Goal: Task Accomplishment & Management: Use online tool/utility

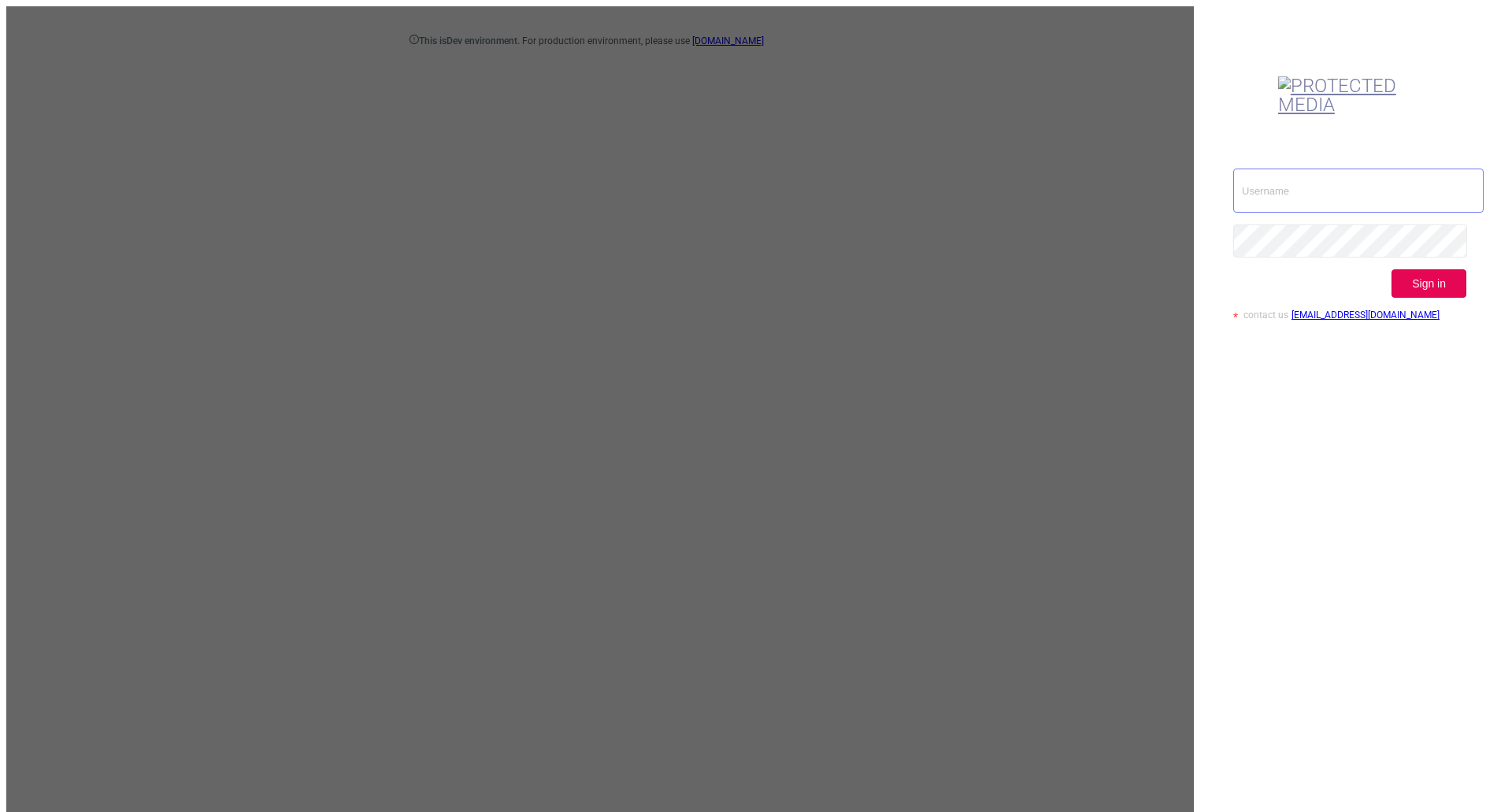
click at [1270, 169] on input "text" at bounding box center [1359, 191] width 251 height 44
type input "[EMAIL_ADDRESS][DOMAIN_NAME]"
click at [1466, 270] on button "Sign in" at bounding box center [1429, 284] width 75 height 28
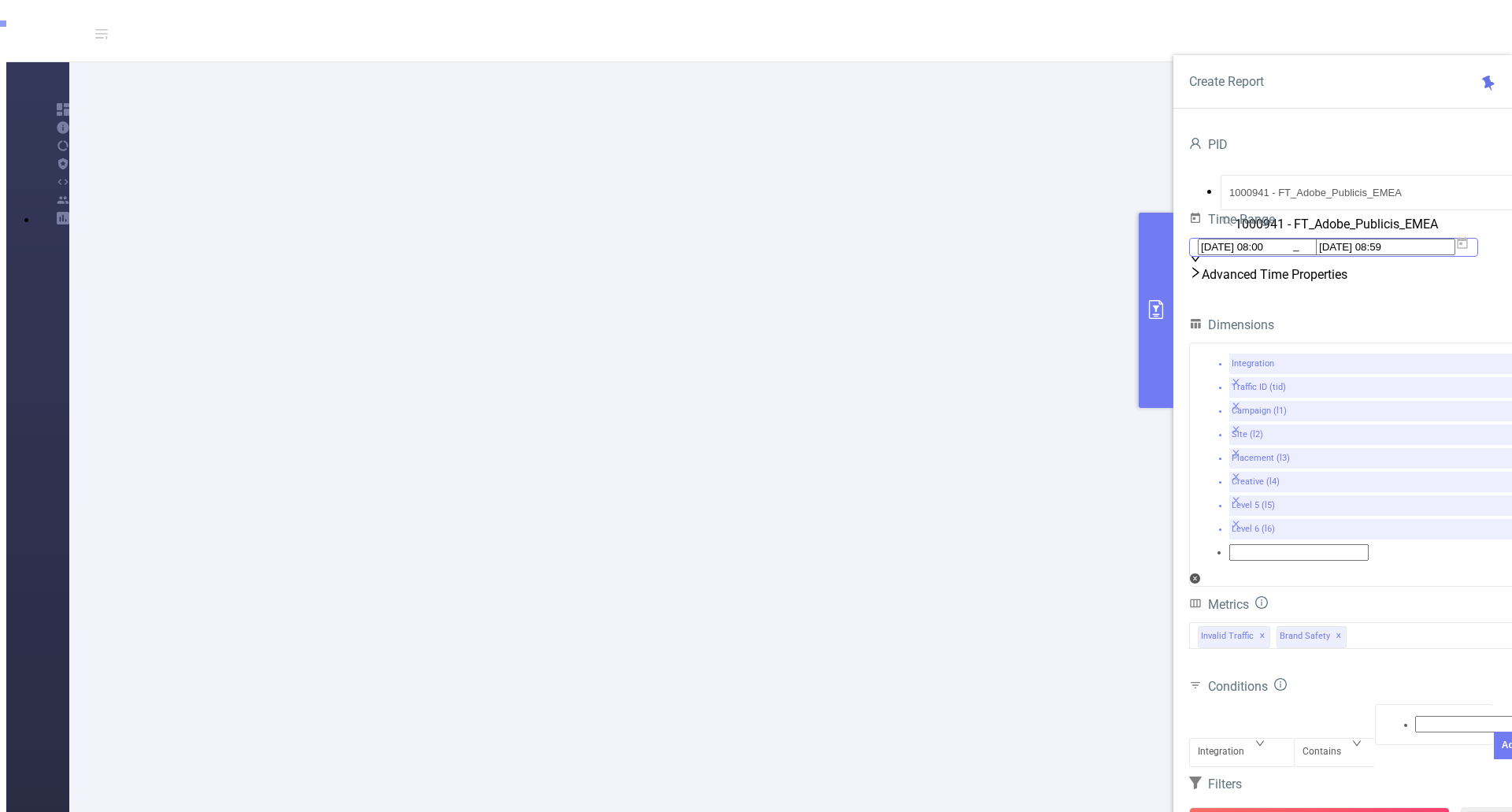
click at [1468, 249] on icon at bounding box center [1462, 243] width 11 height 12
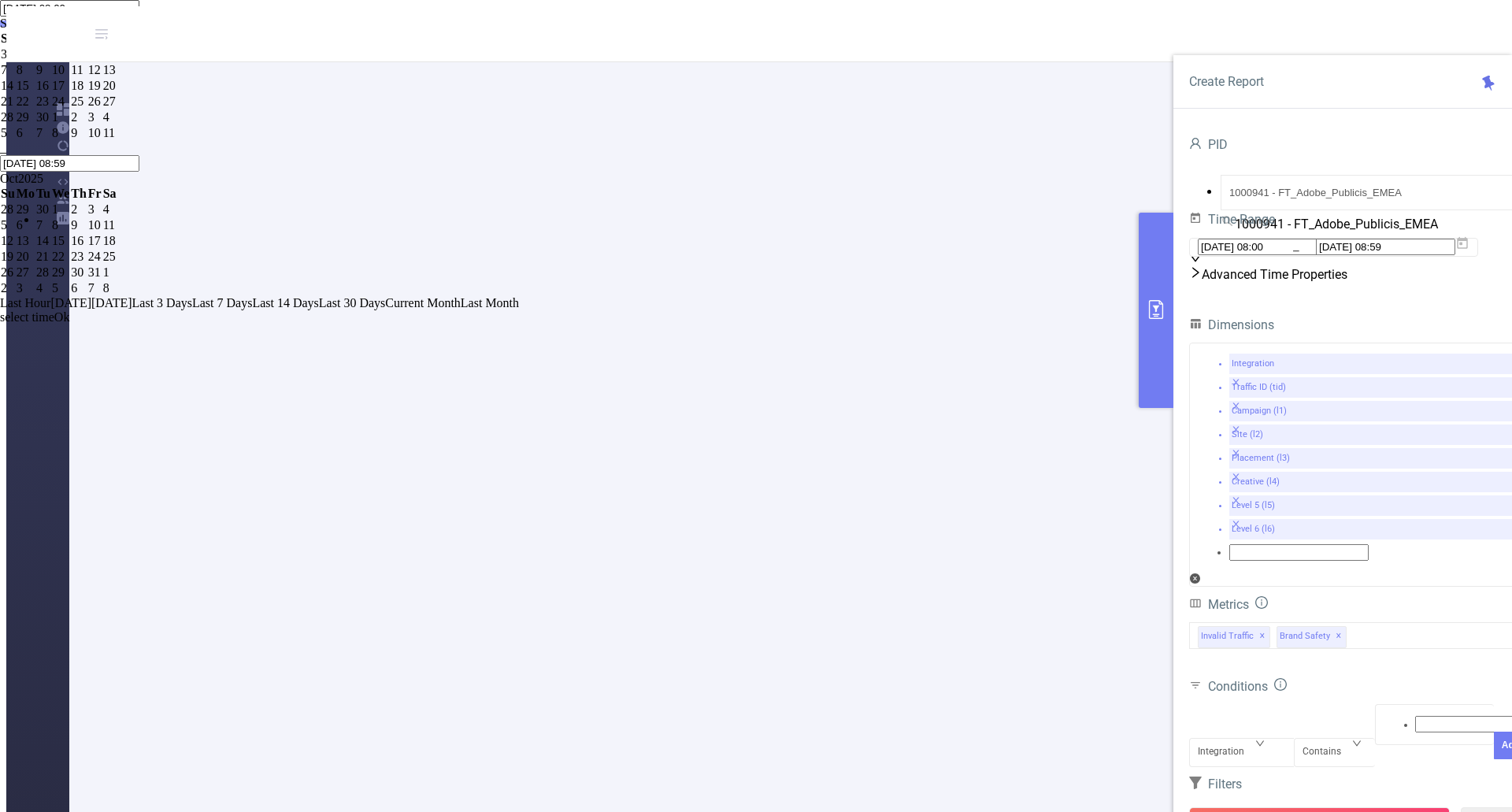
click at [50, 310] on span "Last Hour" at bounding box center [25, 303] width 50 height 13
type input "[DATE] 07:00"
type input "[DATE] 07:59"
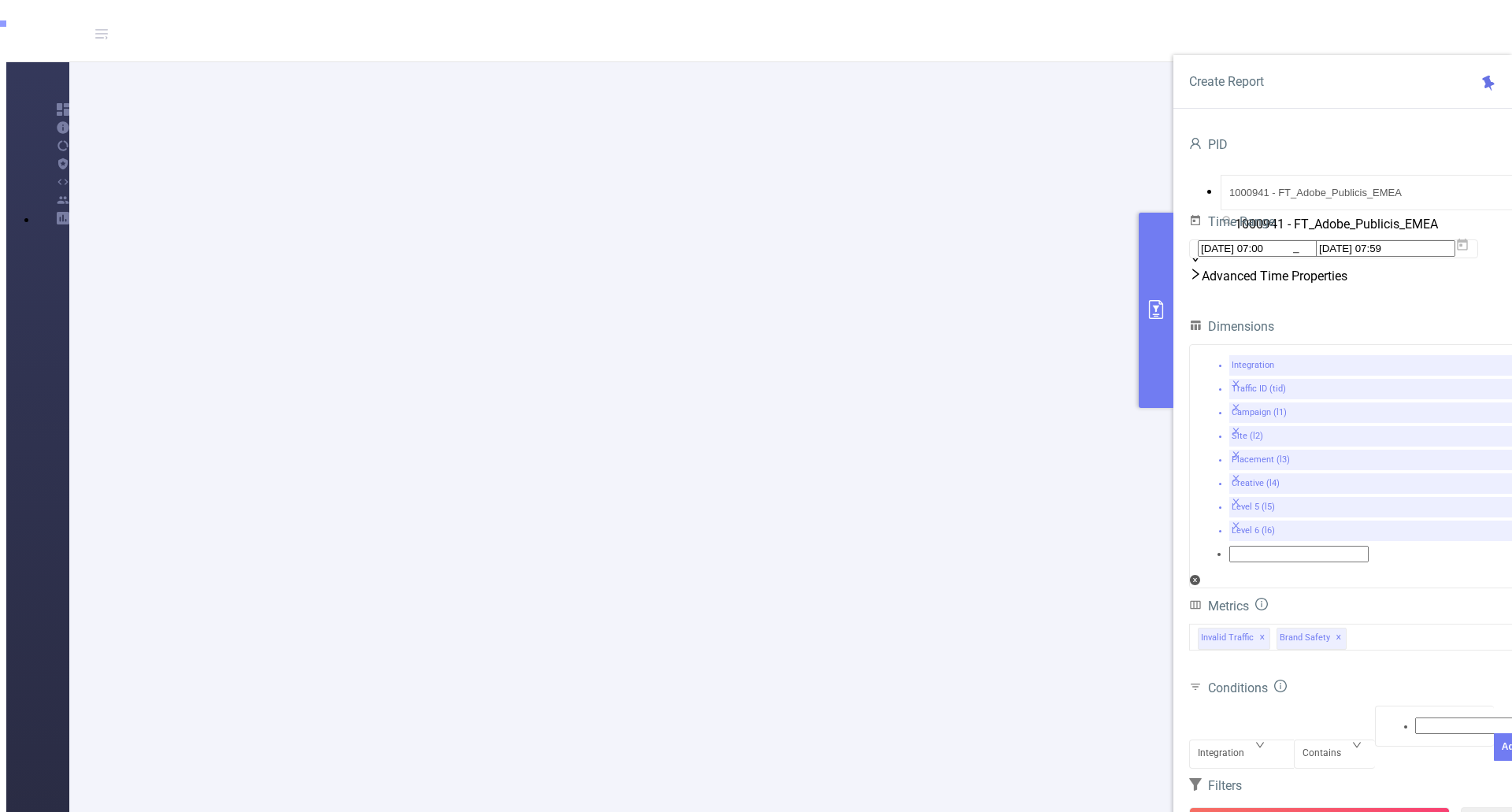
click at [1319, 289] on div "Advanced Time Properties" at bounding box center [1359, 276] width 339 height 25
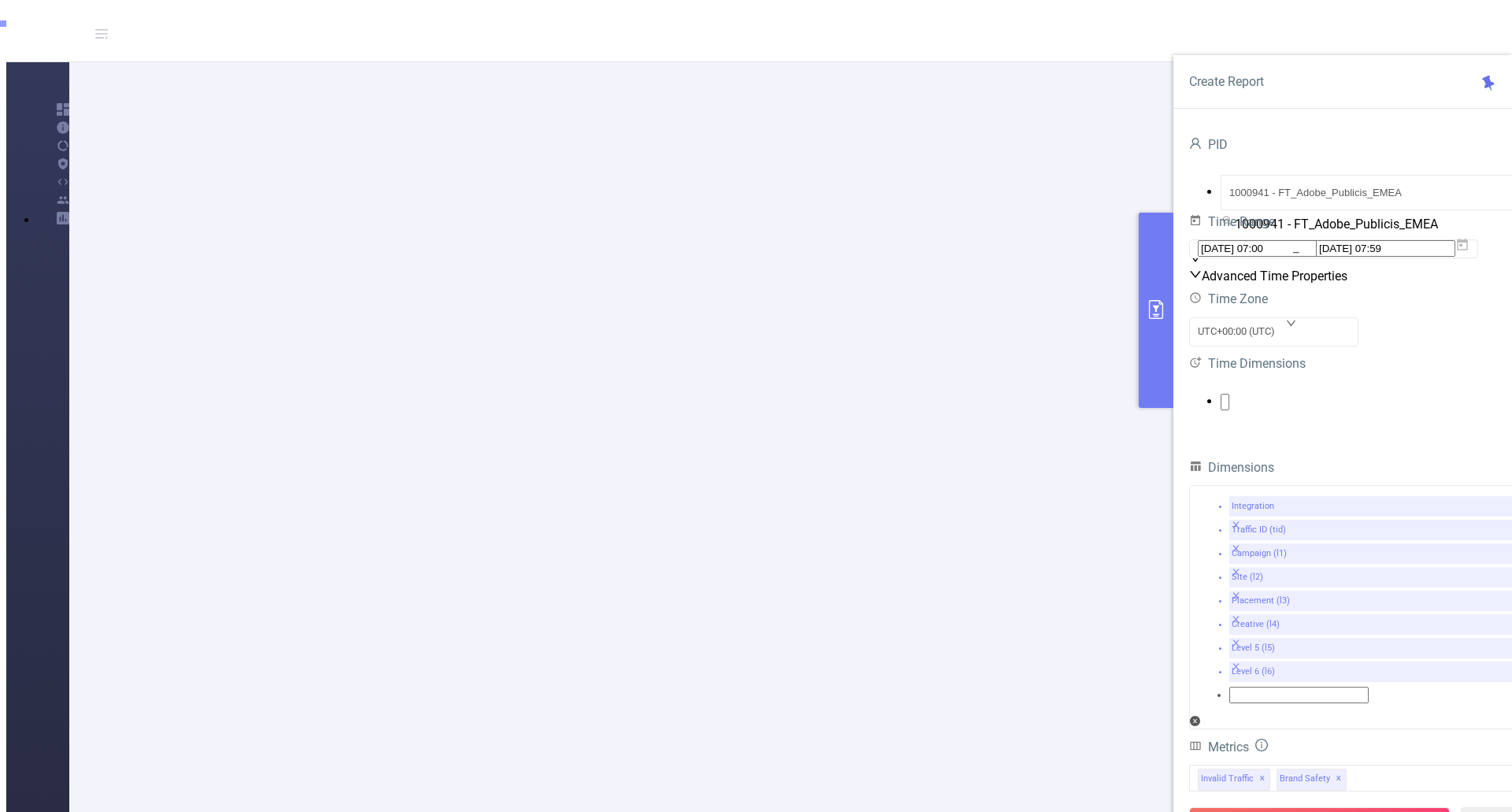
click at [1240, 411] on ul at bounding box center [1359, 402] width 339 height 17
click at [32, 26] on span at bounding box center [32, 19] width 0 height 13
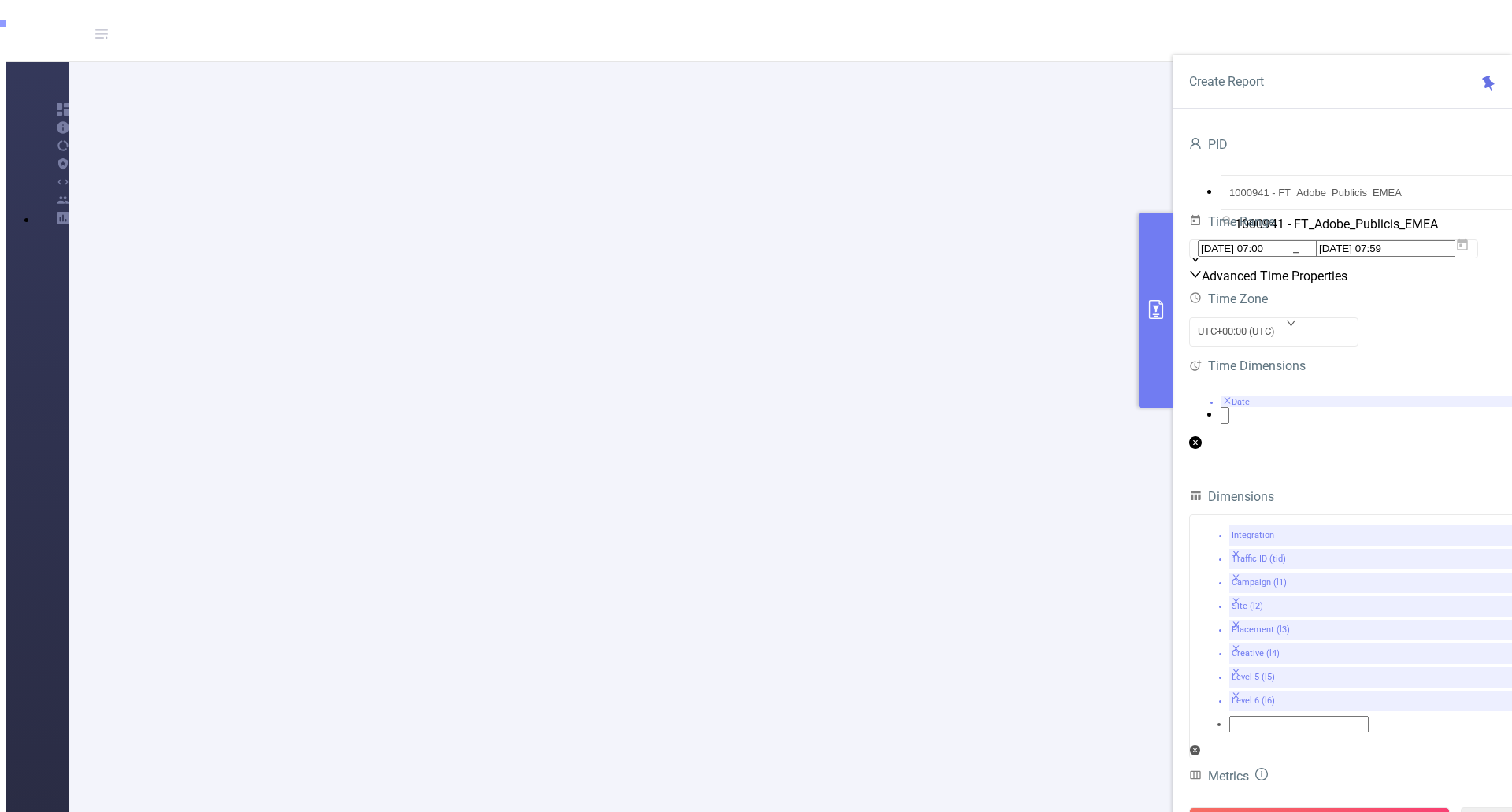
click at [44, 42] on span at bounding box center [44, 35] width 0 height 13
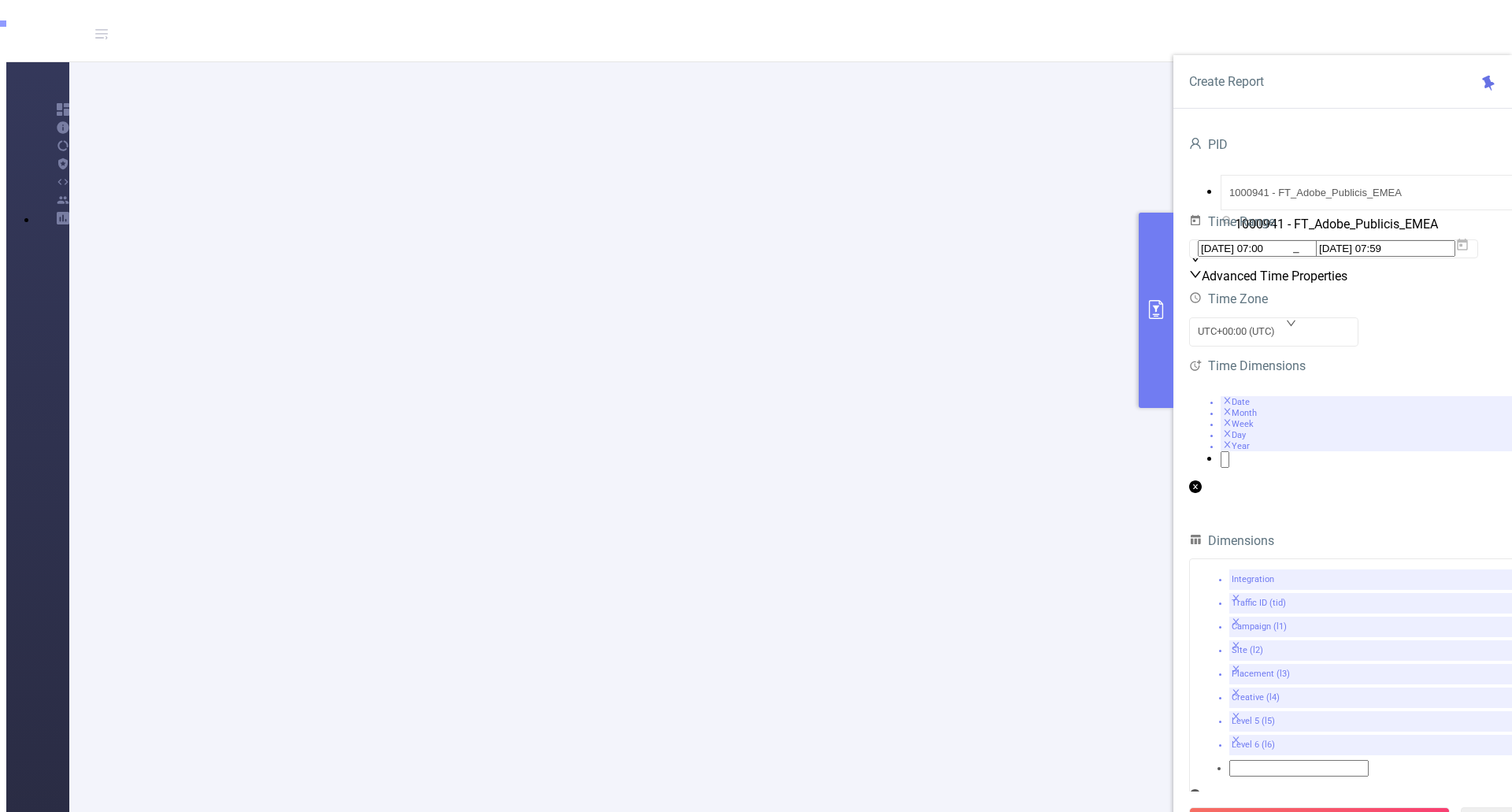
click at [44, 58] on span at bounding box center [44, 50] width 0 height 13
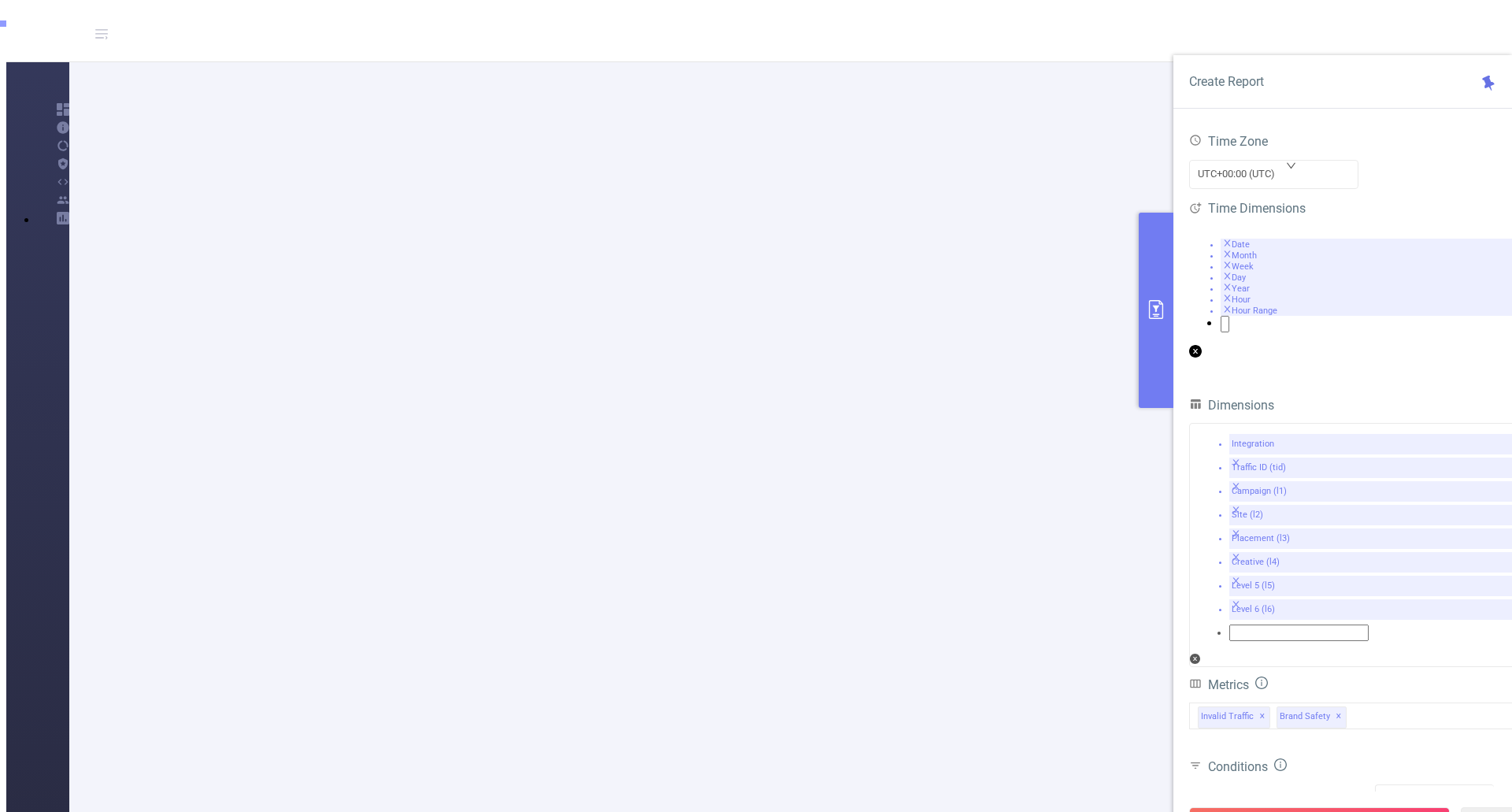
click at [1359, 404] on div "PID 1000941 - FT_Adobe_Publicis_EMEA 1000941 - FT_Adobe_Publicis_EMEA Time Rang…" at bounding box center [1359, 479] width 339 height 1007
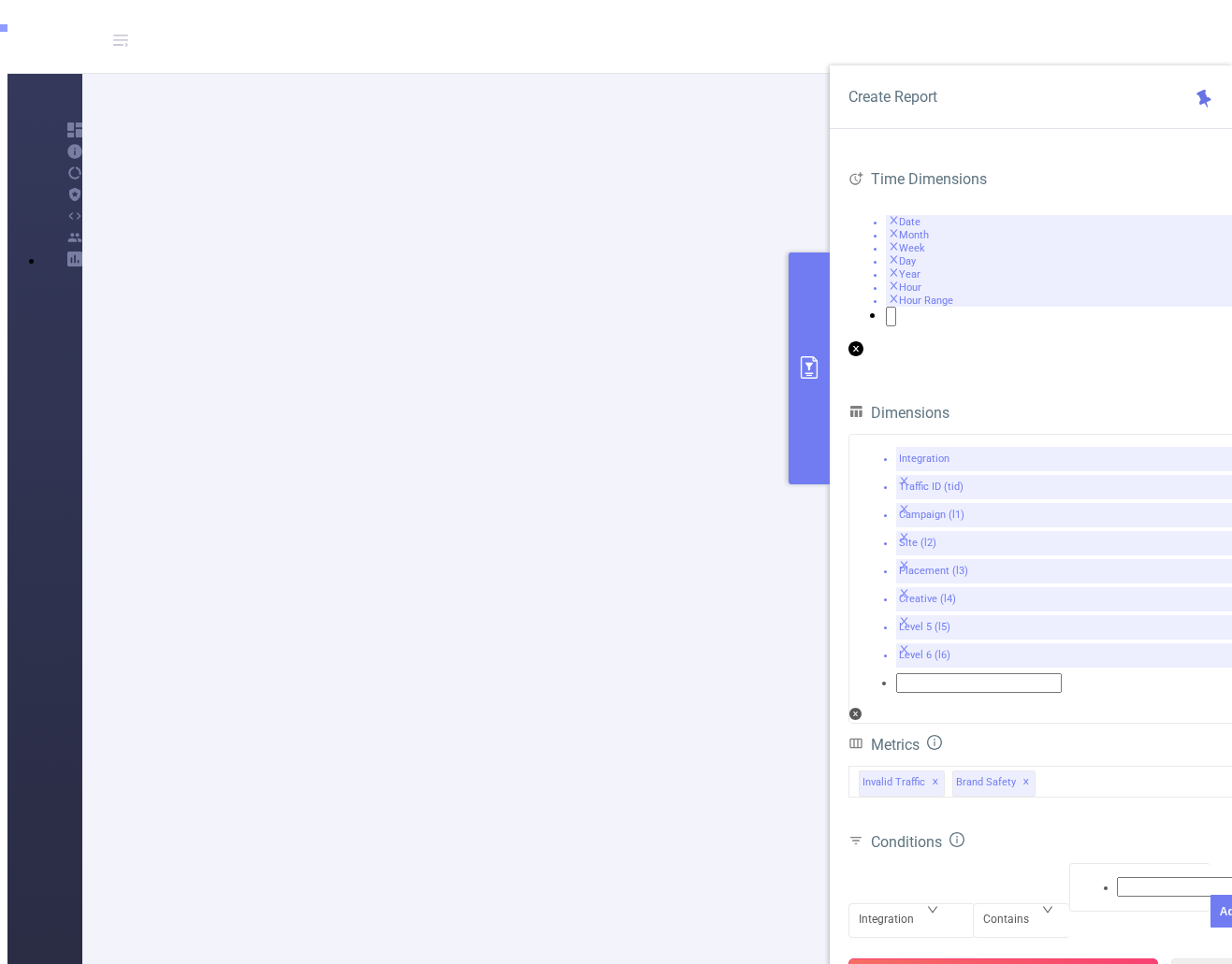
click at [1000, 958] on button "Run Report" at bounding box center [1003, 975] width 310 height 34
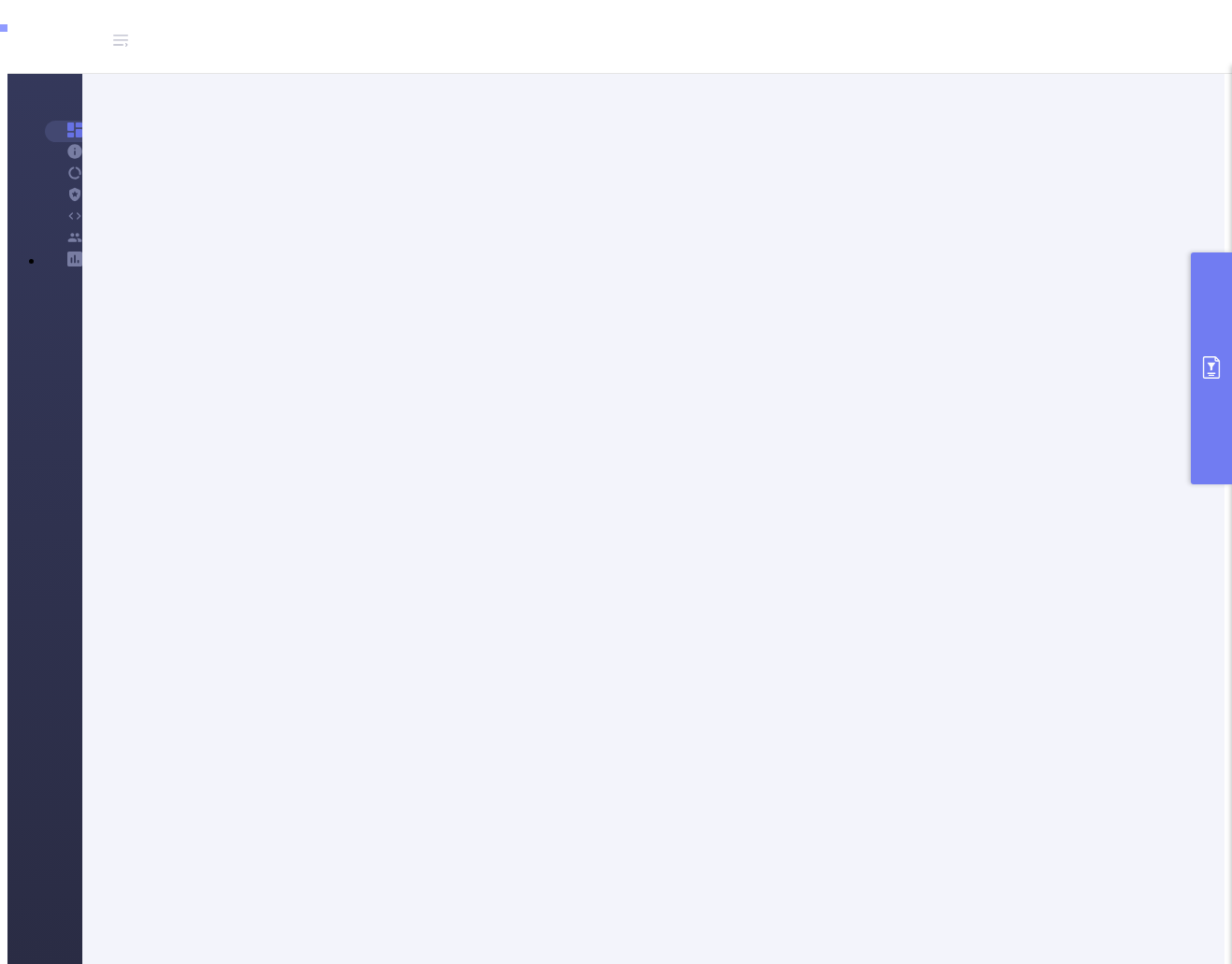
scroll to position [187, 0]
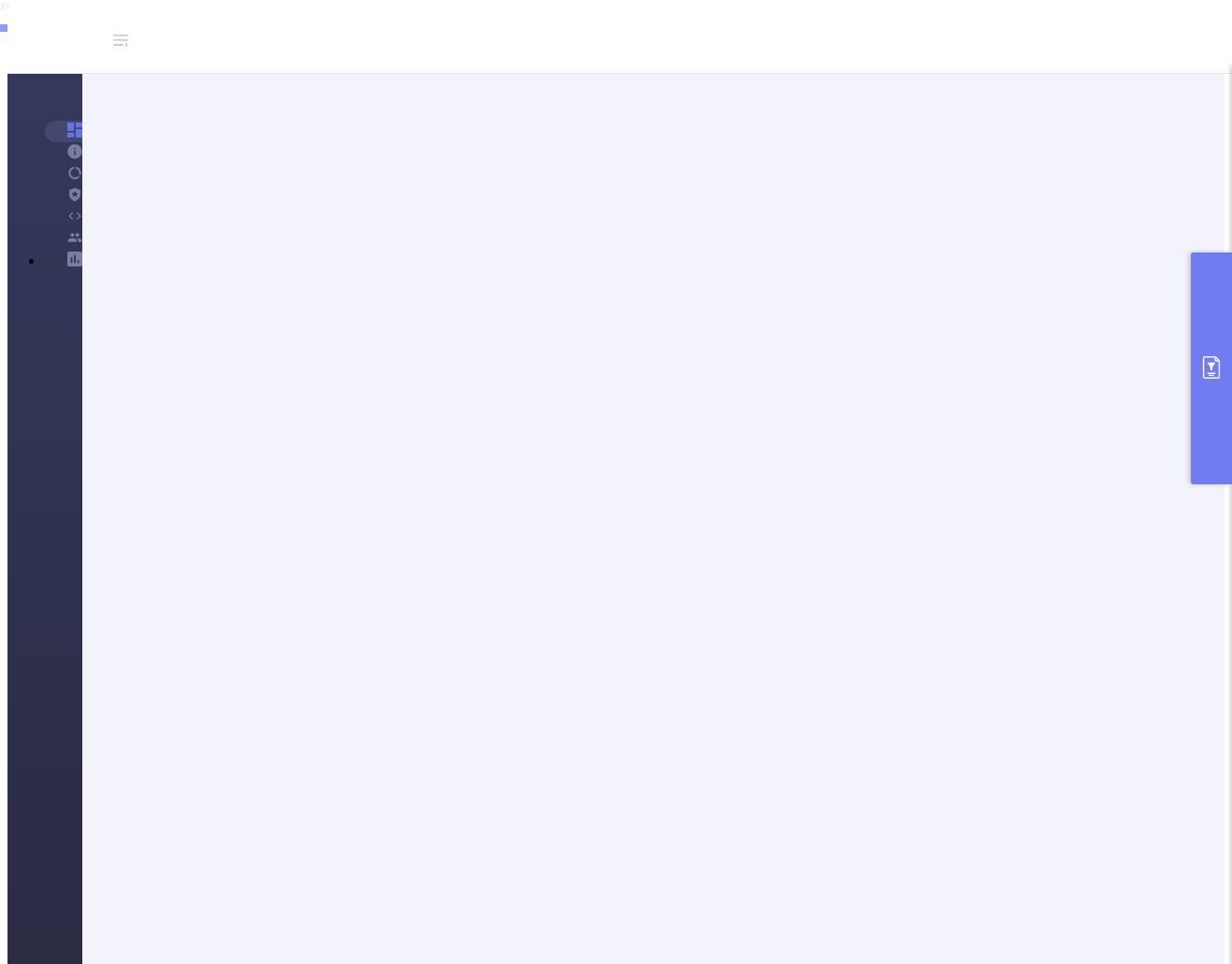
click at [480, 39] on li "Separated Columns" at bounding box center [635, 32] width 1195 height 14
